Goal: Task Accomplishment & Management: Manage account settings

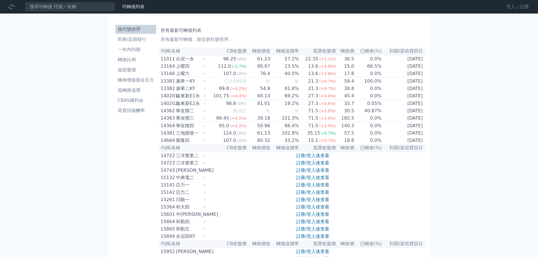
click at [516, 6] on link "登入／註冊" at bounding box center [518, 6] width 32 height 9
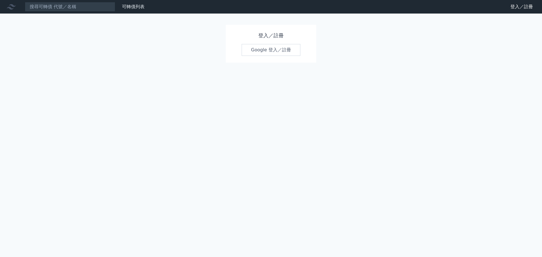
click at [289, 51] on link "Google 登入／註冊" at bounding box center [271, 50] width 59 height 12
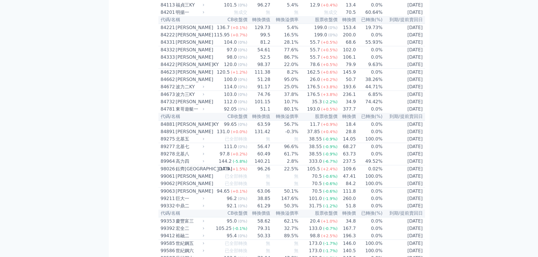
scroll to position [3020, 0]
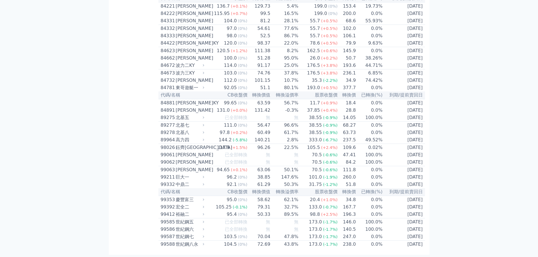
scroll to position [3274, 0]
